Goal: Information Seeking & Learning: Learn about a topic

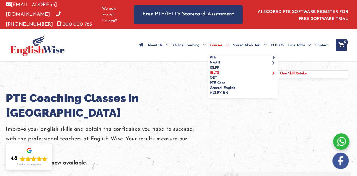
click at [287, 72] on span "One Skill Retake" at bounding box center [293, 74] width 26 height 4
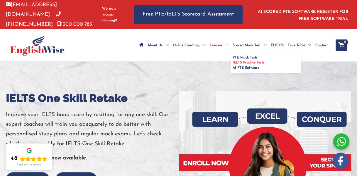
click at [254, 60] on link "IELTS Practice Tests" at bounding box center [265, 62] width 70 height 5
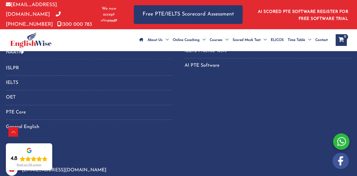
scroll to position [821, 0]
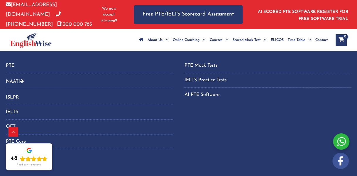
click at [205, 77] on link "IELTS Practice Tests" at bounding box center [267, 81] width 167 height 10
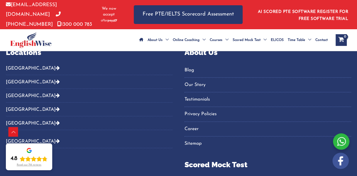
scroll to position [645, 0]
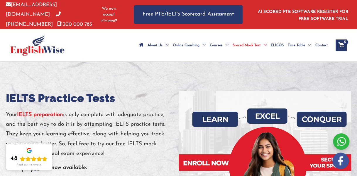
scroll to position [88, 0]
